Goal: Task Accomplishment & Management: Use online tool/utility

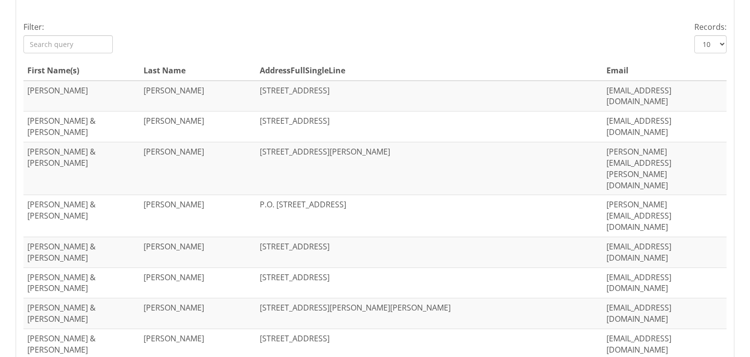
scroll to position [398, 0]
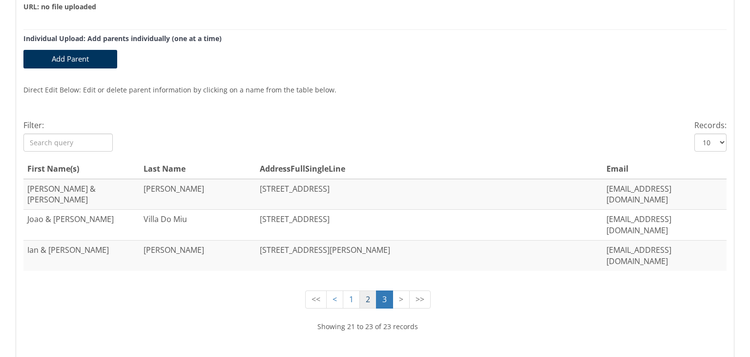
click at [361, 290] on link "2" at bounding box center [368, 299] width 17 height 18
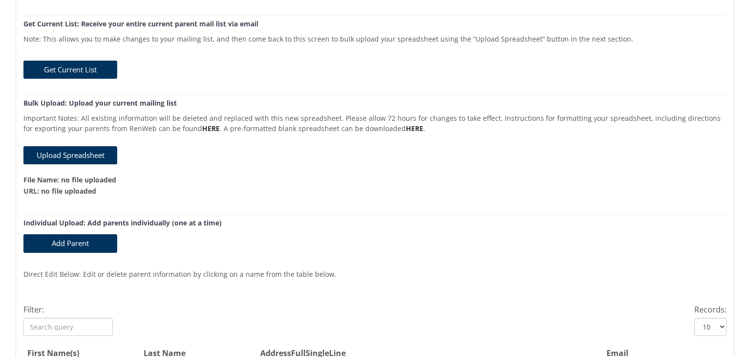
scroll to position [107, 0]
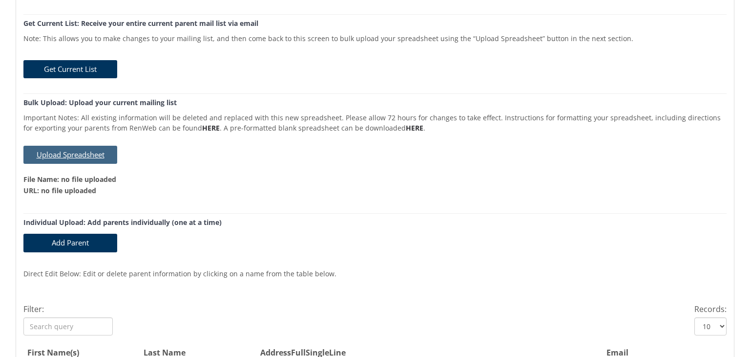
click at [85, 149] on button "Upload Spreadsheet" at bounding box center [70, 155] width 94 height 18
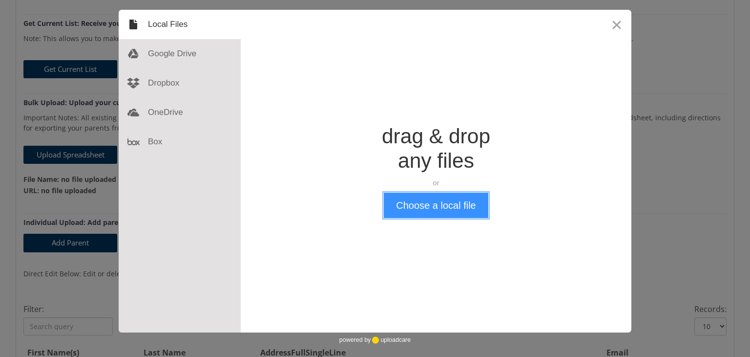
click at [430, 214] on button "Choose a local file" at bounding box center [436, 205] width 104 height 25
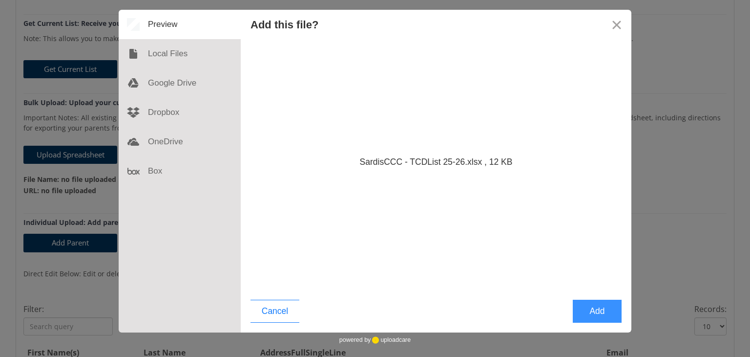
click at [602, 315] on button "Add" at bounding box center [597, 311] width 49 height 23
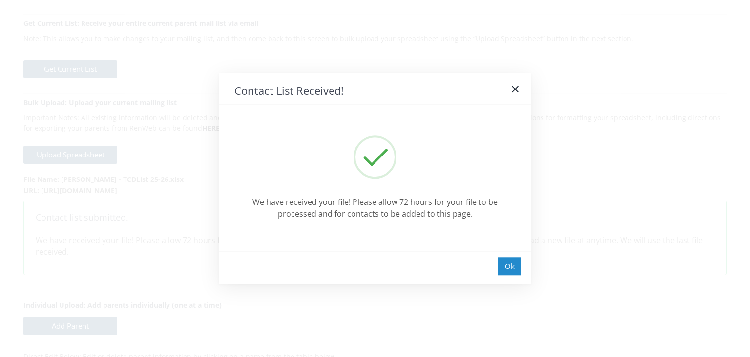
click at [517, 266] on div "Ok" at bounding box center [509, 266] width 23 height 18
